Goal: Task Accomplishment & Management: Complete application form

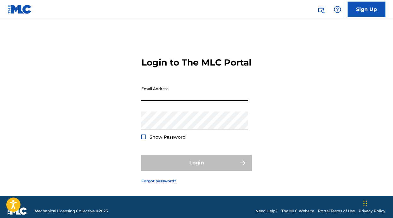
type input "[EMAIL_ADDRESS][DOMAIN_NAME]"
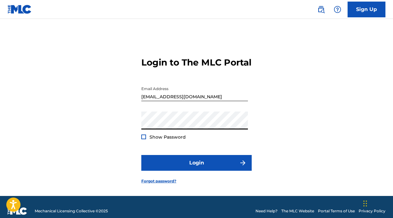
click at [143, 139] on div at bounding box center [143, 137] width 5 height 5
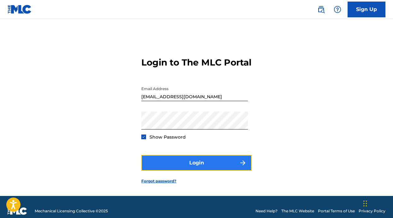
click at [190, 171] on button "Login" at bounding box center [196, 163] width 110 height 16
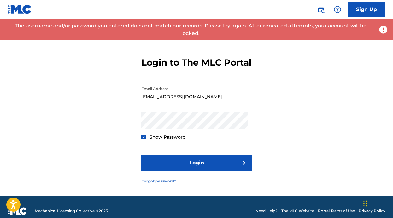
click at [163, 184] on link "Forgot password?" at bounding box center [158, 181] width 35 height 6
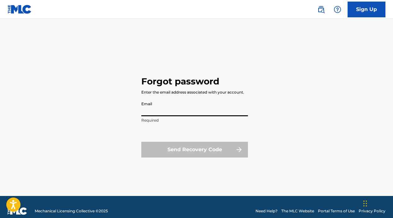
click at [192, 111] on input "Email" at bounding box center [194, 107] width 107 height 18
type input "[EMAIL_ADDRESS][DOMAIN_NAME]"
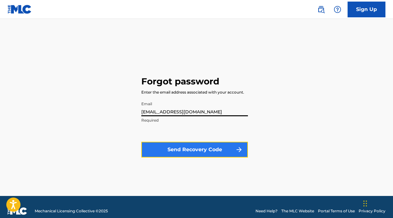
click at [192, 150] on button "Send Recovery Code" at bounding box center [194, 150] width 107 height 16
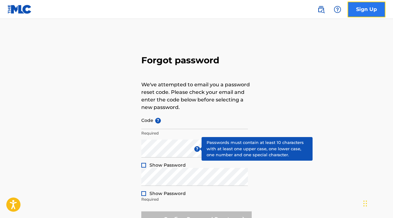
click at [373, 12] on link "Sign Up" at bounding box center [366, 10] width 38 height 16
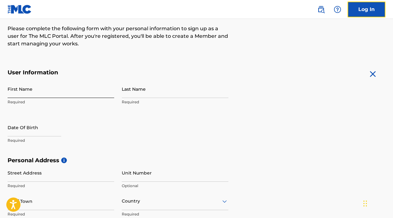
scroll to position [80, 0]
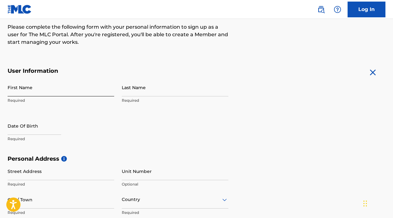
click at [50, 90] on input "First Name" at bounding box center [61, 87] width 107 height 18
click at [298, 105] on form "User Information First Name Required Last Name Required Date Of Birth Required …" at bounding box center [197, 207] width 378 height 280
click at [67, 92] on input "First Name" at bounding box center [61, 87] width 107 height 18
type input "[PERSON_NAME]"
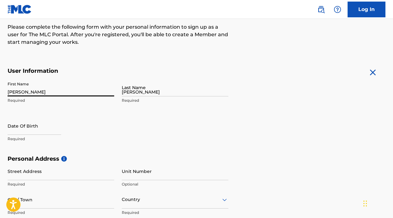
type input "[STREET_ADDRESS]"
type input "San [PERSON_NAME]"
type input "[GEOGRAPHIC_DATA]"
type input "CA"
type input "91775"
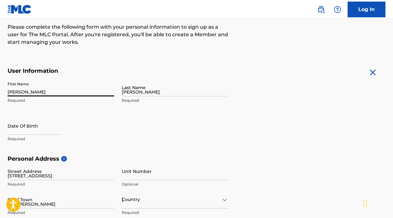
type input "1"
type input "323"
type input "2739441"
type input "[EMAIL_ADDRESS][DOMAIN_NAME]"
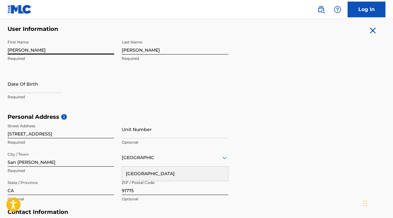
scroll to position [121, 0]
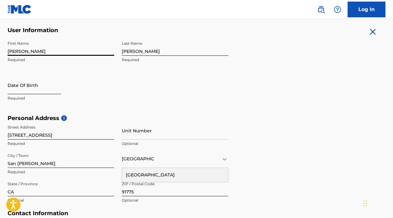
click at [28, 88] on input "text" at bounding box center [35, 85] width 54 height 18
select select "8"
select select "2025"
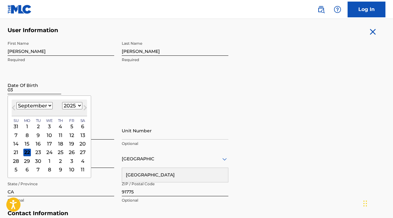
type input "0"
click at [56, 91] on input "[DATE]" at bounding box center [35, 85] width 54 height 18
type input "[DATE]"
click at [50, 104] on select "January February March April May June July August September October November De…" at bounding box center [34, 105] width 36 height 7
select select "2"
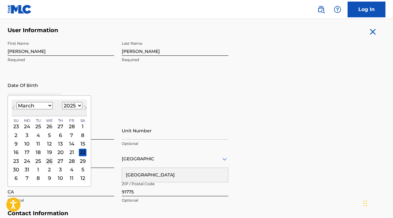
click at [48, 159] on div "26" at bounding box center [50, 161] width 8 height 8
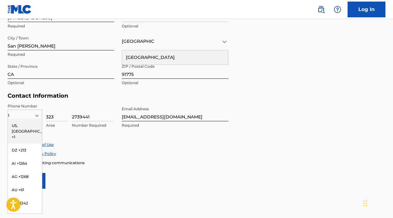
scroll to position [241, 0]
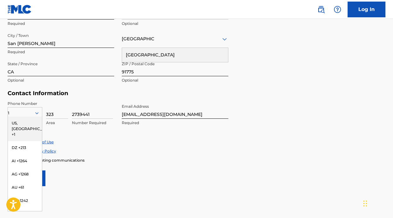
type input "[DATE]"
click at [89, 132] on div "Phone Number 1 [GEOGRAPHIC_DATA], [GEOGRAPHIC_DATA] +1 DZ +213 AI +1264 AG +126…" at bounding box center [118, 120] width 221 height 38
click at [18, 125] on div "US, [GEOGRAPHIC_DATA] +1" at bounding box center [25, 129] width 34 height 25
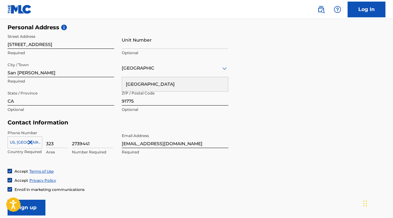
scroll to position [252, 0]
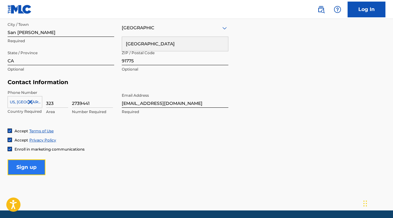
click at [29, 166] on input "Sign up" at bounding box center [27, 167] width 38 height 16
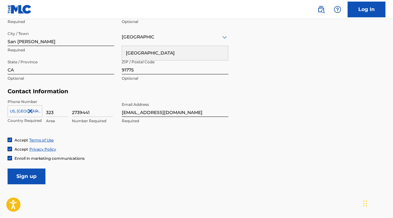
scroll to position [258, 0]
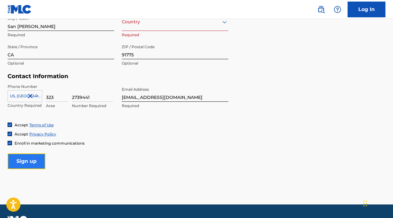
click at [29, 163] on input "Sign up" at bounding box center [27, 161] width 38 height 16
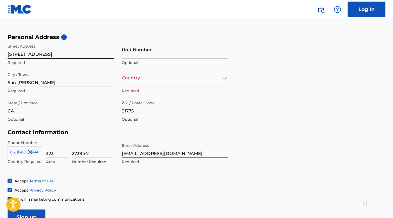
scroll to position [200, 0]
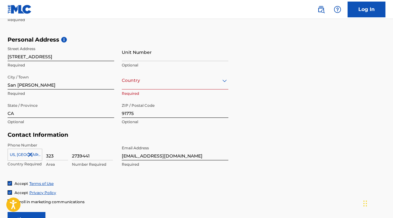
click at [167, 80] on div at bounding box center [175, 81] width 107 height 8
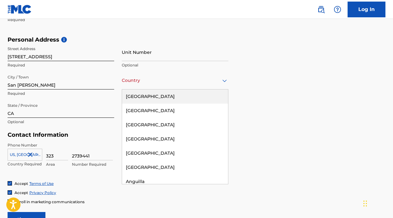
click at [154, 97] on div "[GEOGRAPHIC_DATA]" at bounding box center [175, 97] width 106 height 14
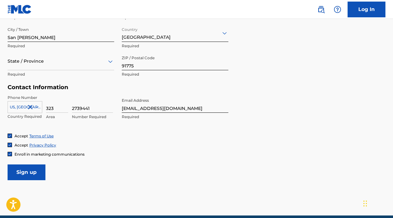
scroll to position [275, 0]
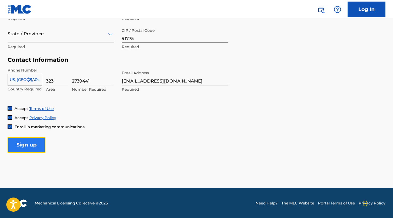
click at [32, 145] on input "Sign up" at bounding box center [27, 145] width 38 height 16
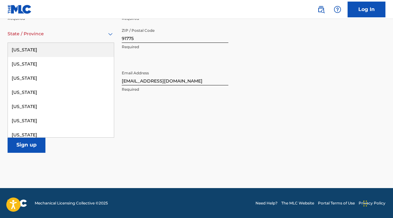
click at [45, 35] on div at bounding box center [61, 34] width 107 height 8
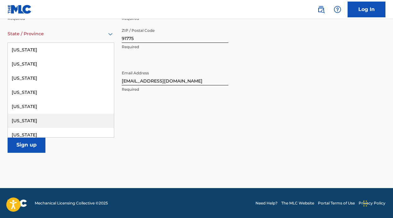
click at [33, 119] on div "[US_STATE]" at bounding box center [61, 121] width 106 height 14
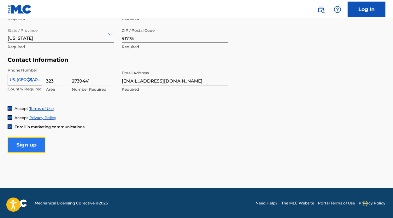
click at [29, 140] on input "Sign up" at bounding box center [27, 145] width 38 height 16
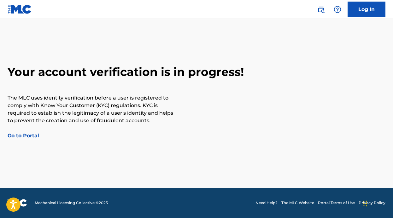
click at [23, 136] on link "Go to Portal" at bounding box center [24, 136] width 32 height 6
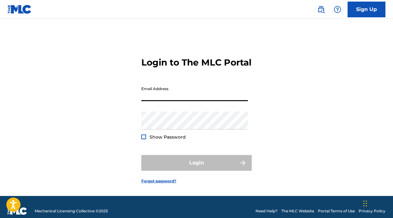
click at [192, 101] on input "Email Address" at bounding box center [194, 92] width 107 height 18
type input "[EMAIL_ADDRESS][DOMAIN_NAME]"
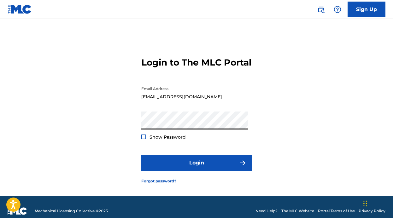
click at [143, 139] on div at bounding box center [143, 137] width 5 height 5
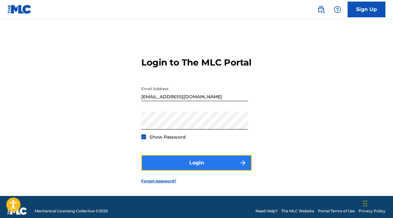
click at [195, 171] on button "Login" at bounding box center [196, 163] width 110 height 16
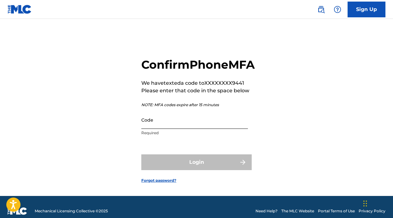
click at [174, 129] on input "Code" at bounding box center [194, 120] width 107 height 18
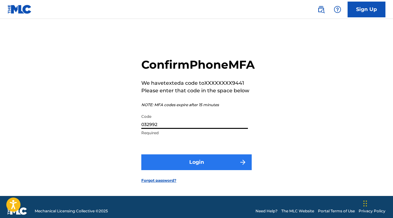
type input "032992"
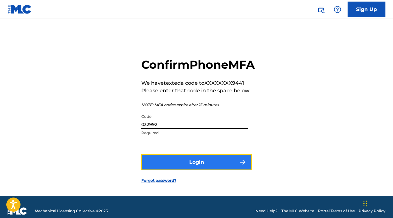
click at [195, 170] on button "Login" at bounding box center [196, 162] width 110 height 16
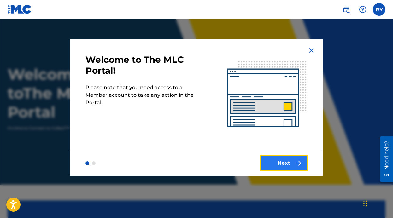
click at [285, 164] on button "Next" at bounding box center [283, 163] width 47 height 16
